Goal: Task Accomplishment & Management: Manage account settings

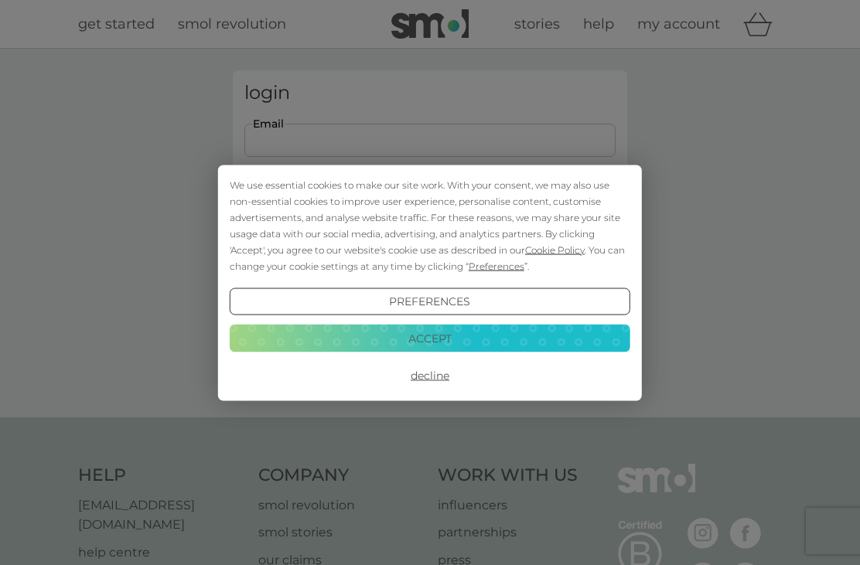
type input "chrispeart46@icloud.com"
click at [430, 243] on button "Login" at bounding box center [429, 243] width 371 height 45
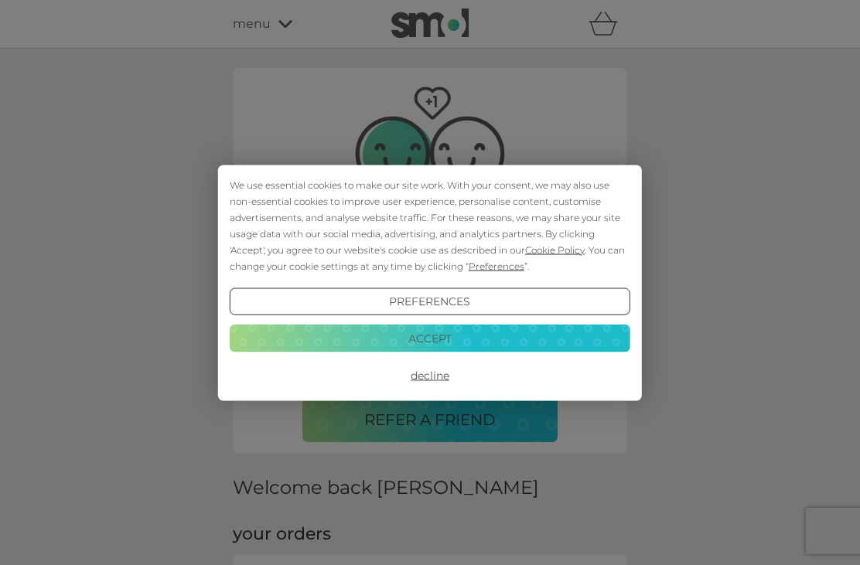
click at [524, 264] on span "Preferences" at bounding box center [497, 266] width 56 height 12
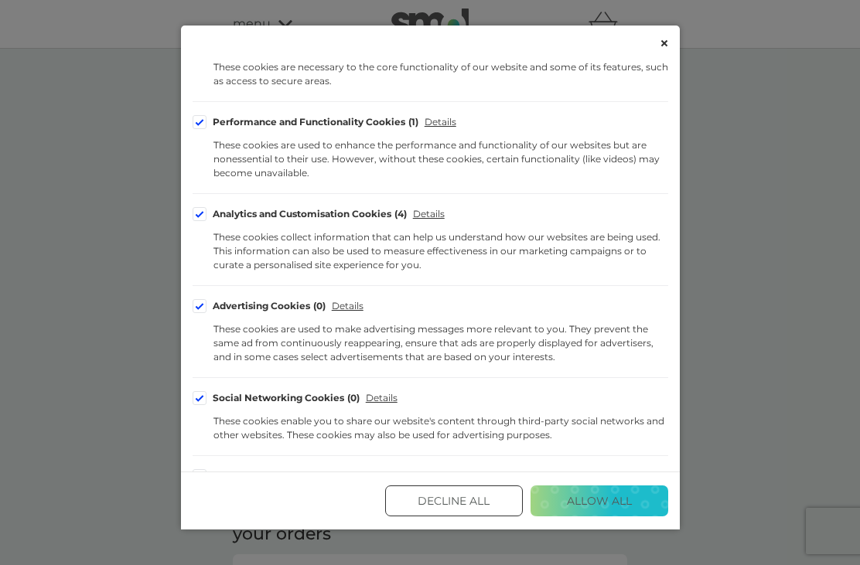
scroll to position [179, 0]
click at [244, 245] on div "These cookies collect information that can help us understand how our websites …" at bounding box center [440, 251] width 455 height 42
click at [213, 217] on div "Analytics and Customisation Cookies 4" at bounding box center [310, 213] width 195 height 9
click at [0, 0] on input "Analytics and Customisation Cookies 4" at bounding box center [0, 0] width 0 height 0
click at [208, 309] on label "Advertising Cookies 0" at bounding box center [260, 305] width 134 height 14
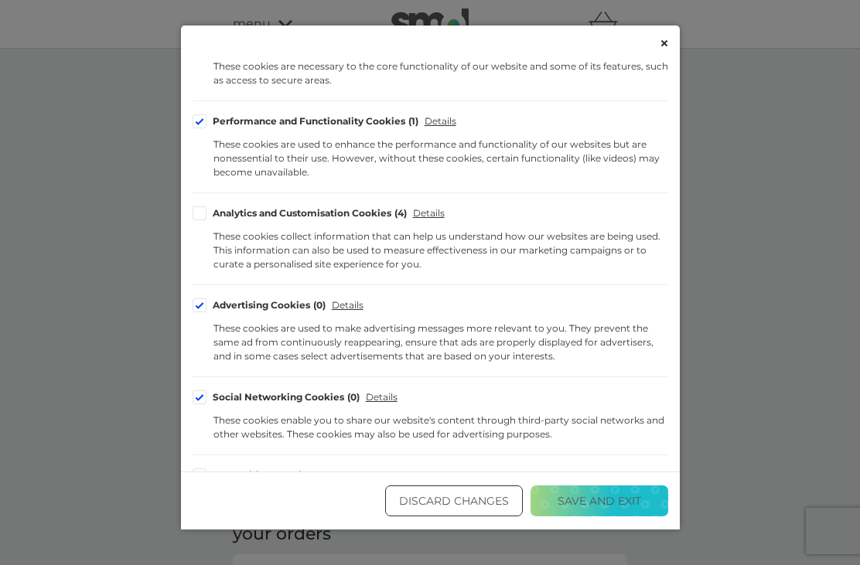
click at [0, 0] on input "Advertising Cookies 0" at bounding box center [0, 0] width 0 height 0
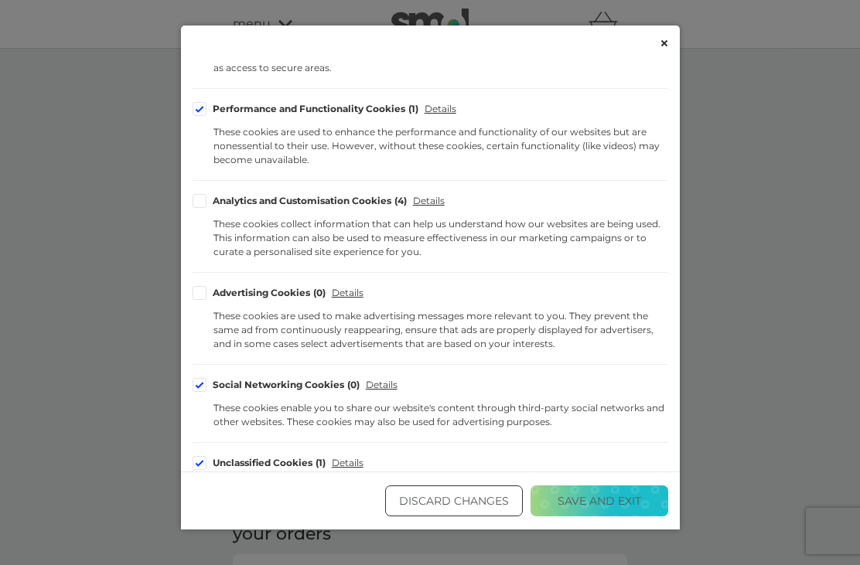
scroll to position [191, 0]
click at [210, 384] on label "Social Networking Cookies 0" at bounding box center [277, 386] width 168 height 14
click at [0, 0] on input "Social Networking Cookies 0" at bounding box center [0, 0] width 0 height 0
click at [210, 459] on label "Unclassified Cookies 1" at bounding box center [260, 464] width 134 height 14
click at [0, 0] on input "Unclassified Cookies 1" at bounding box center [0, 0] width 0 height 0
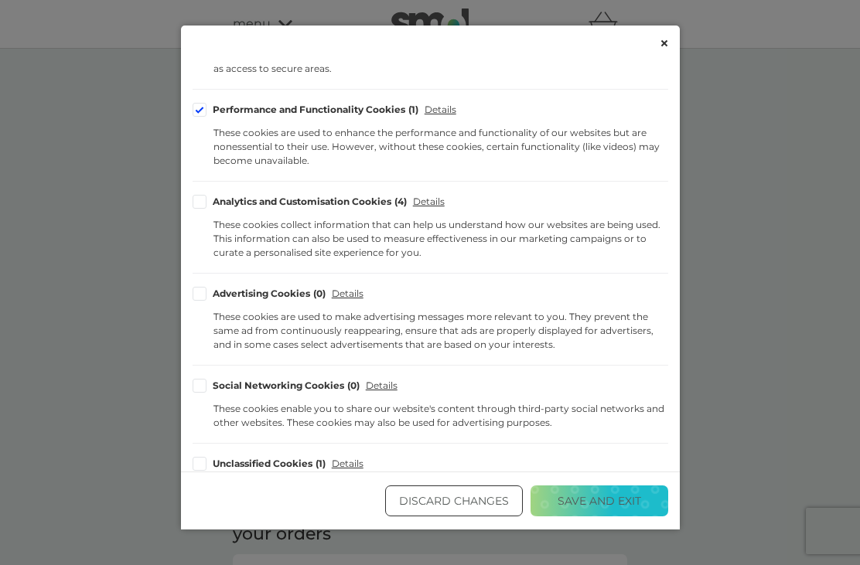
scroll to position [28, 0]
click at [616, 512] on button "Save and Exit" at bounding box center [599, 501] width 138 height 31
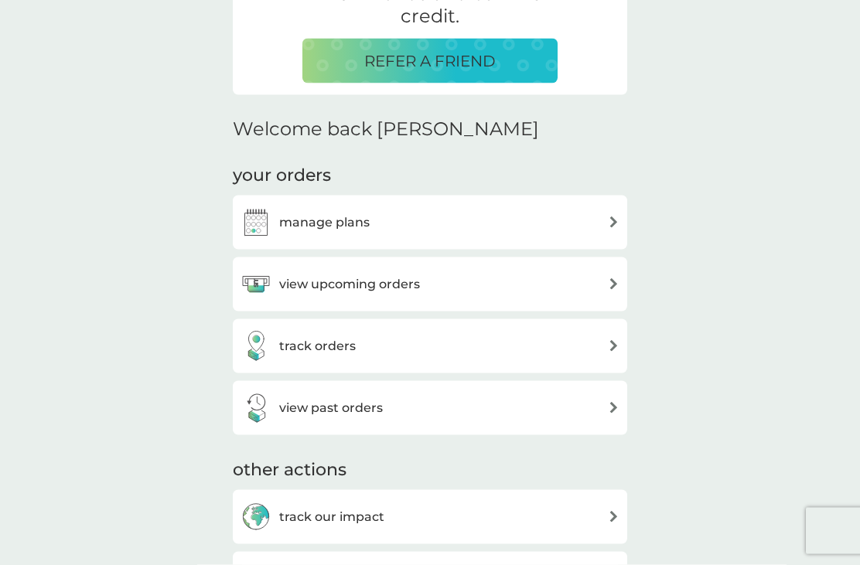
scroll to position [360, 0]
click at [612, 286] on img at bounding box center [614, 284] width 12 height 12
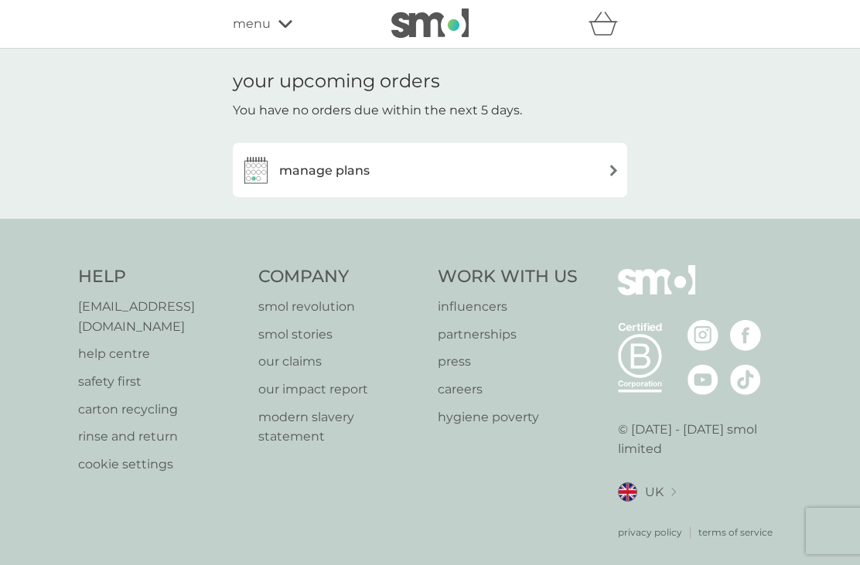
click at [614, 172] on img at bounding box center [614, 171] width 12 height 12
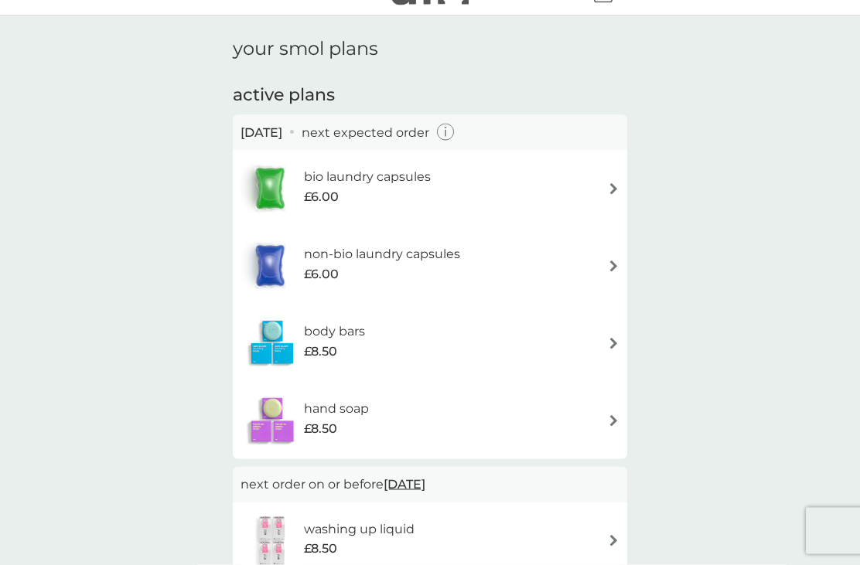
scroll to position [33, 0]
click at [609, 347] on div "body bars £8.50" at bounding box center [429, 342] width 379 height 54
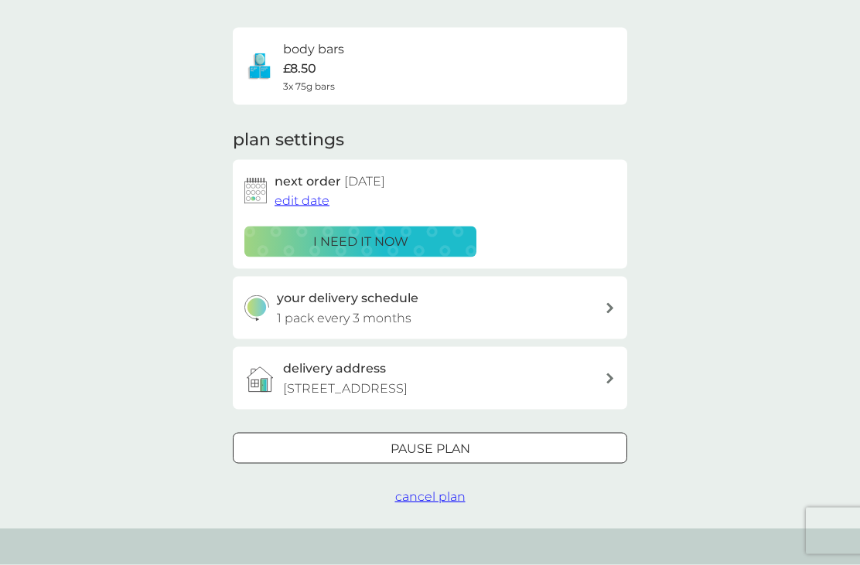
scroll to position [107, 0]
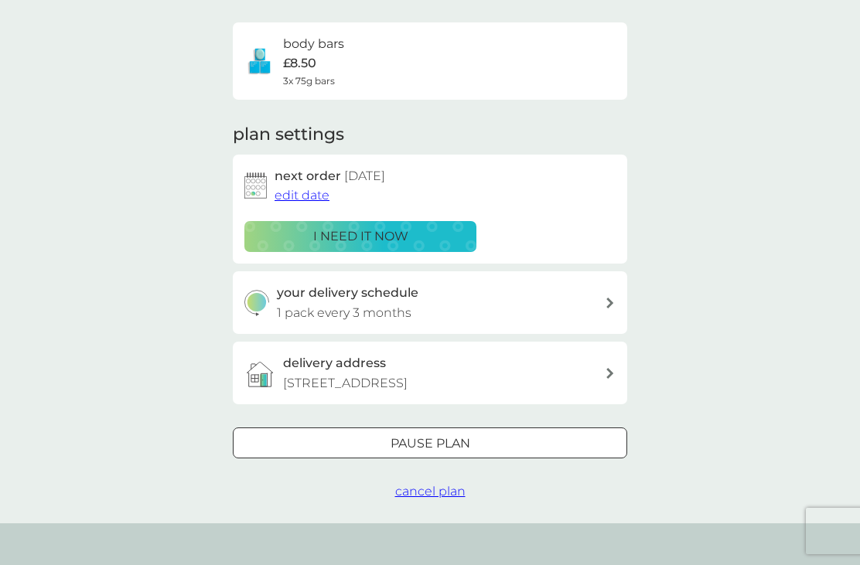
click at [619, 302] on div "your delivery schedule 1 pack every 3 months" at bounding box center [430, 302] width 394 height 63
select select "3"
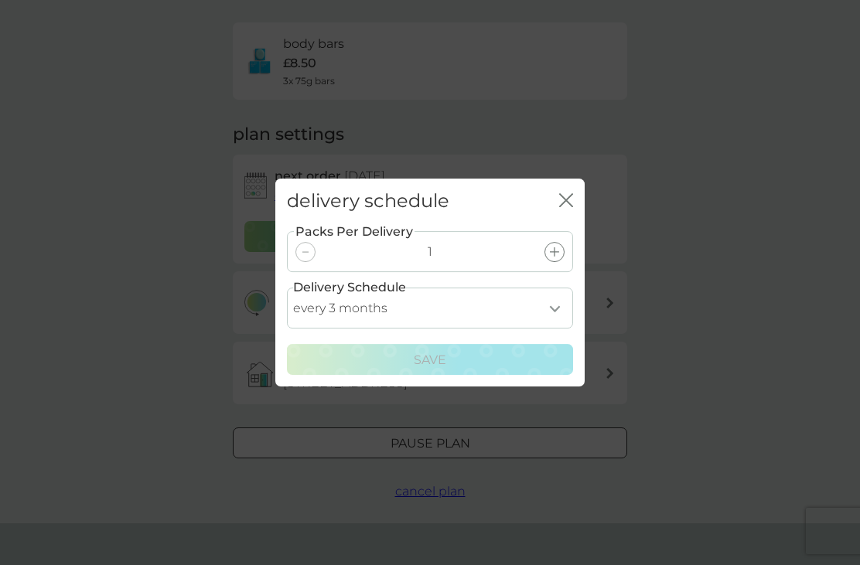
click at [568, 206] on icon "close" at bounding box center [569, 200] width 6 height 12
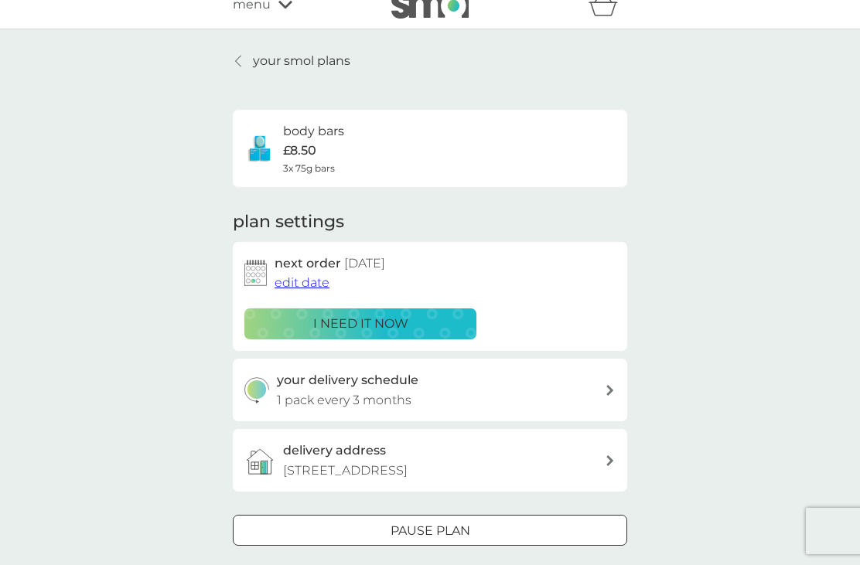
scroll to position [0, 0]
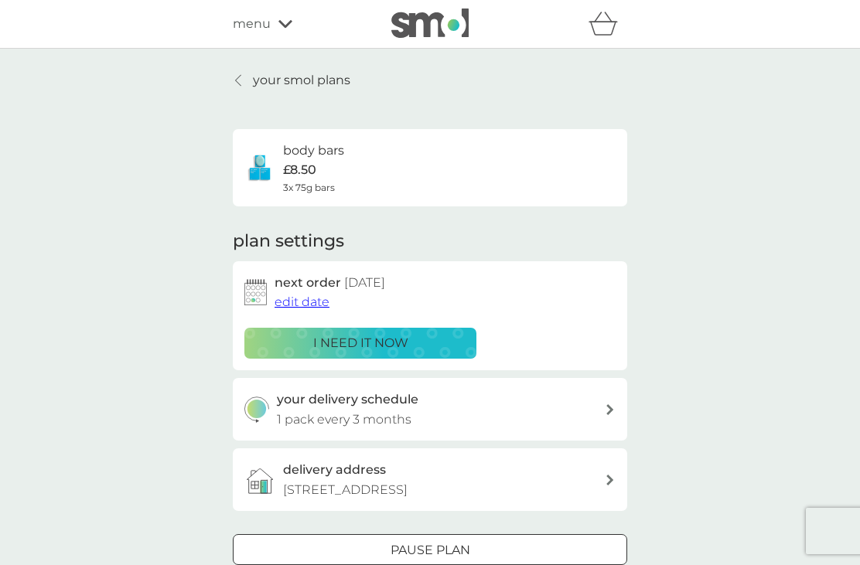
click at [249, 79] on link "your smol plans" at bounding box center [292, 80] width 118 height 20
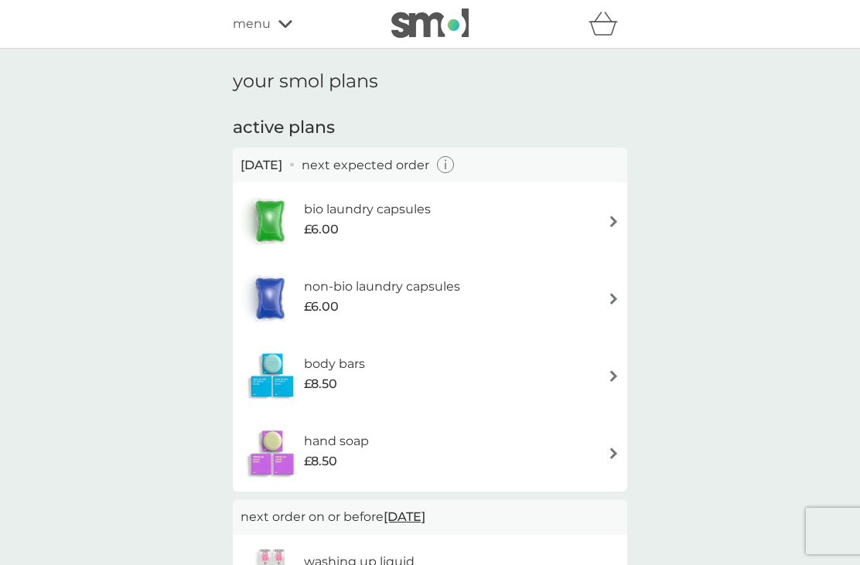
click at [370, 449] on div "hand soap £8.50" at bounding box center [344, 452] width 80 height 43
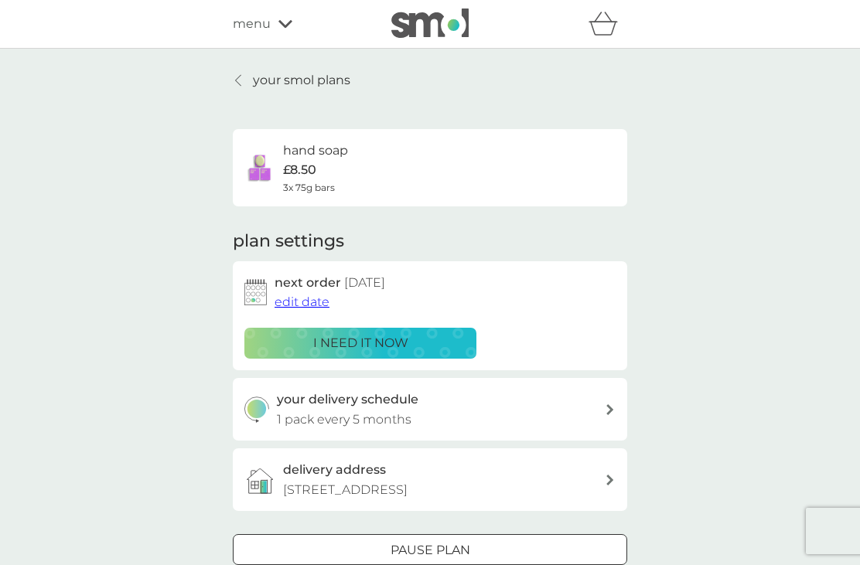
click at [247, 89] on link "your smol plans" at bounding box center [292, 80] width 118 height 20
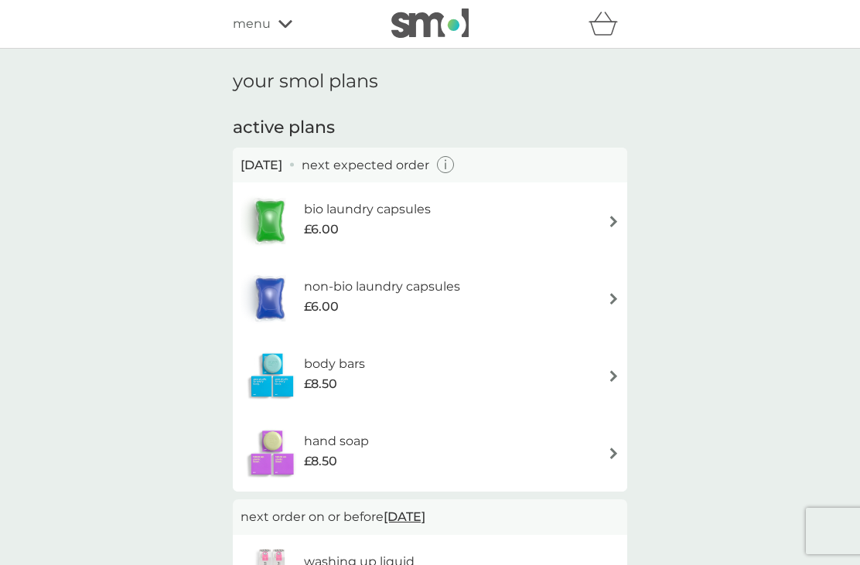
click at [385, 377] on div "body bars £8.50" at bounding box center [429, 376] width 379 height 54
